Goal: Browse casually

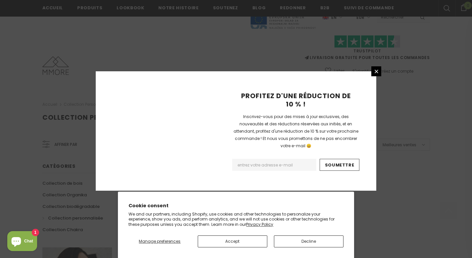
scroll to position [438, 0]
